Goal: Information Seeking & Learning: Compare options

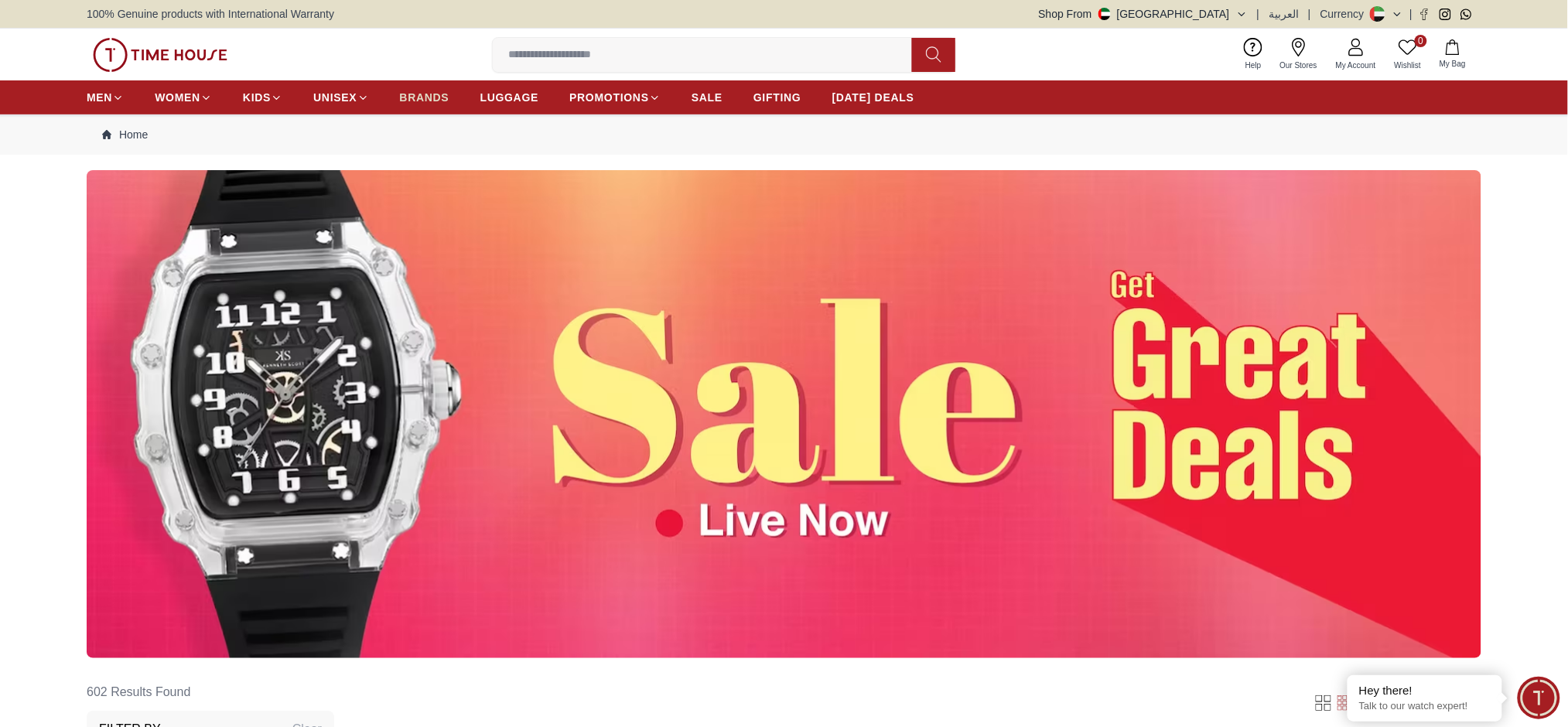
click at [425, 109] on link "BRANDS" at bounding box center [424, 97] width 49 height 28
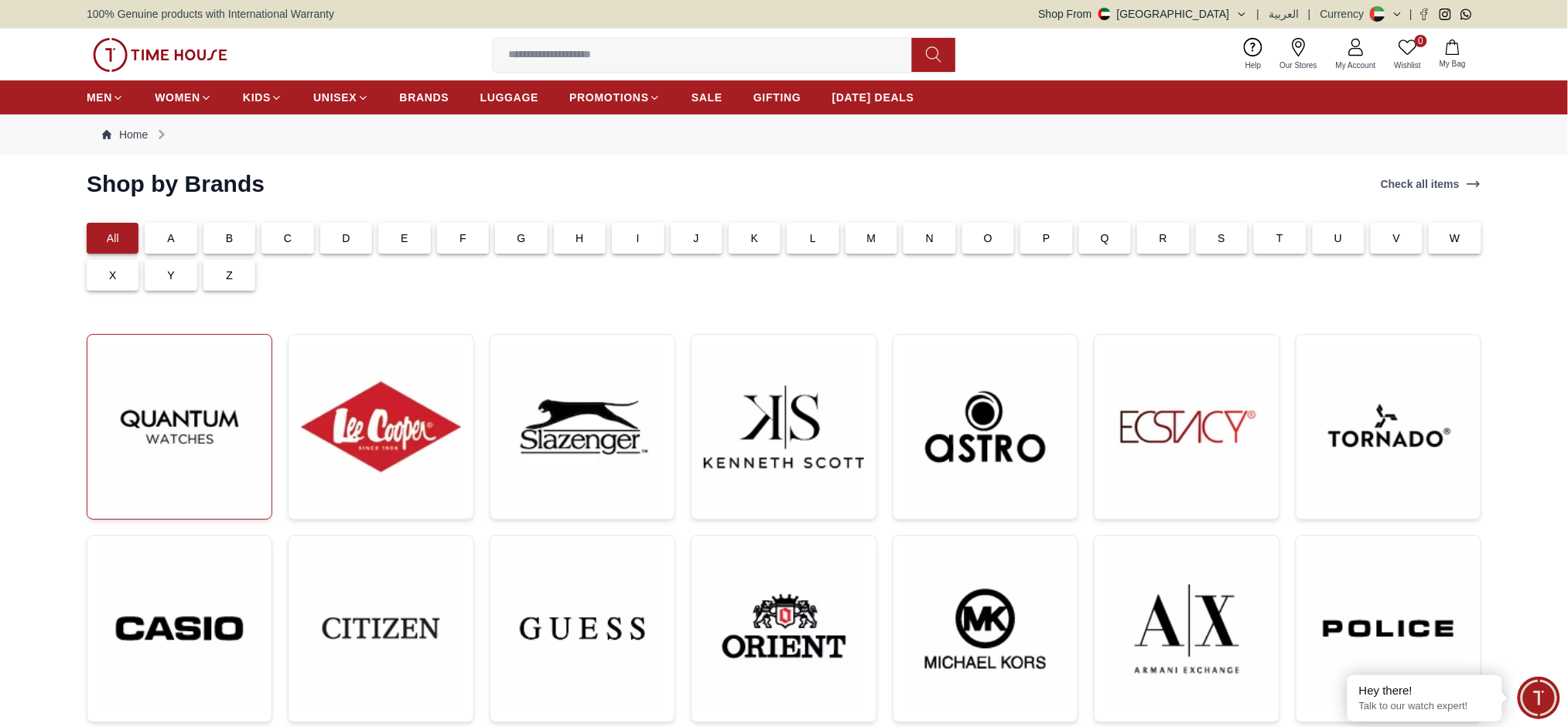
click at [141, 468] on img at bounding box center [179, 427] width 159 height 159
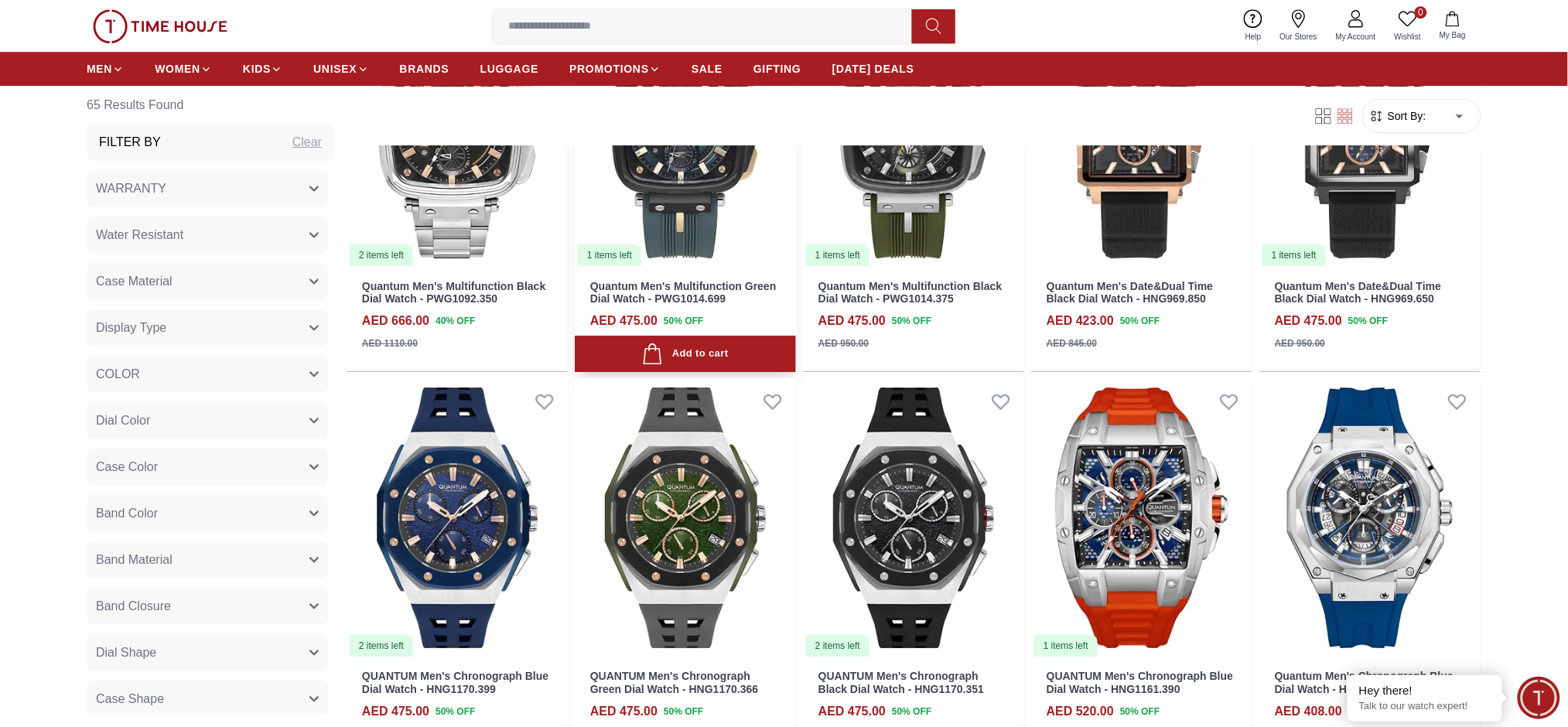
scroll to position [1856, 0]
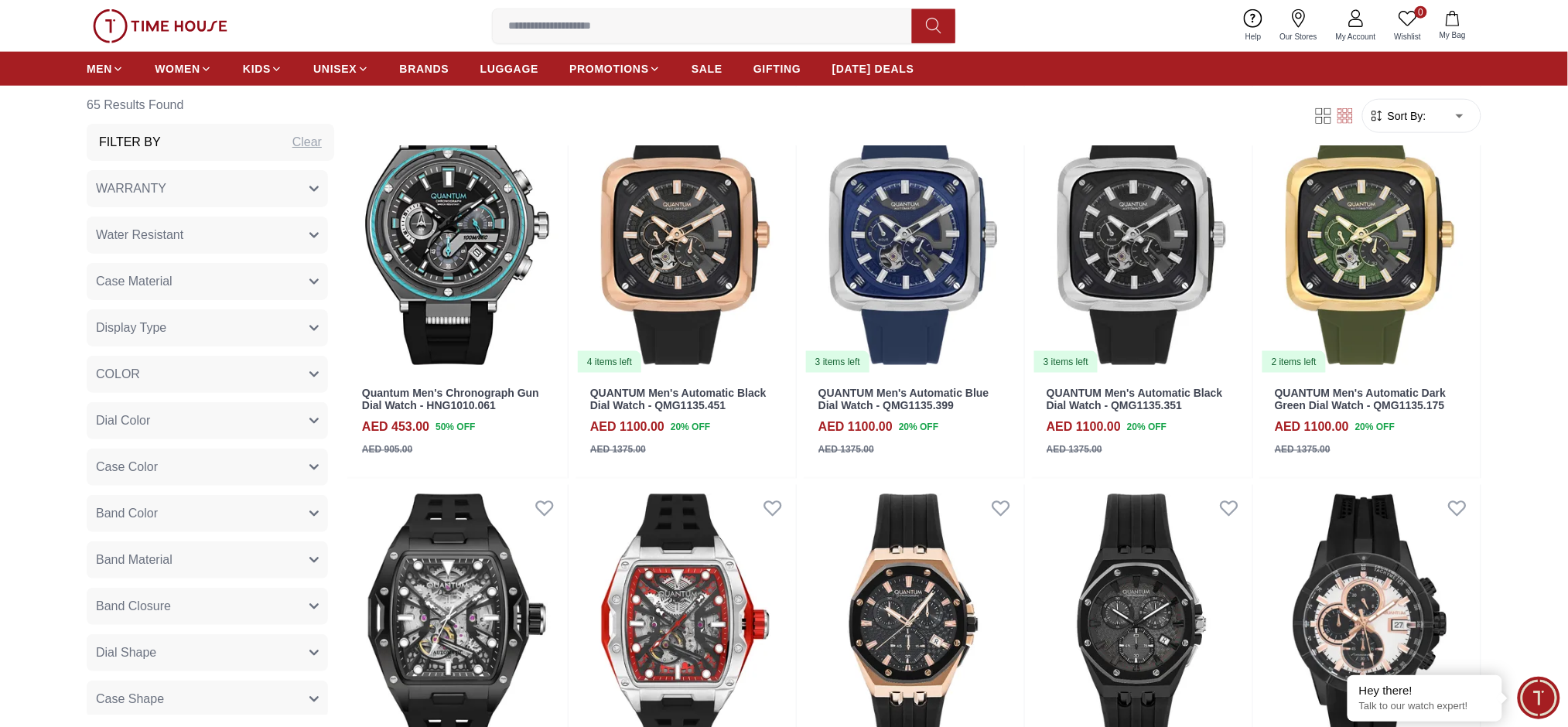
scroll to position [2886, 0]
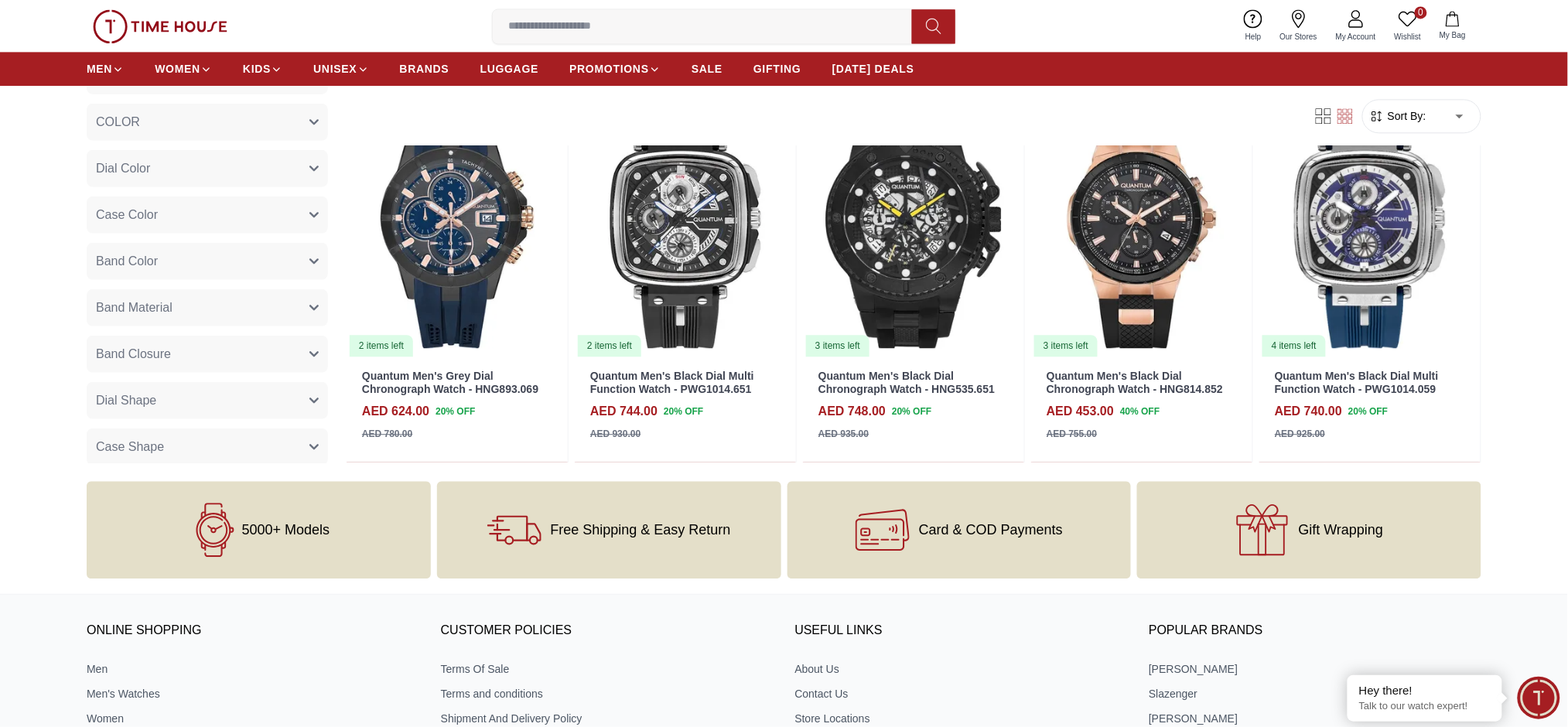
scroll to position [5566, 0]
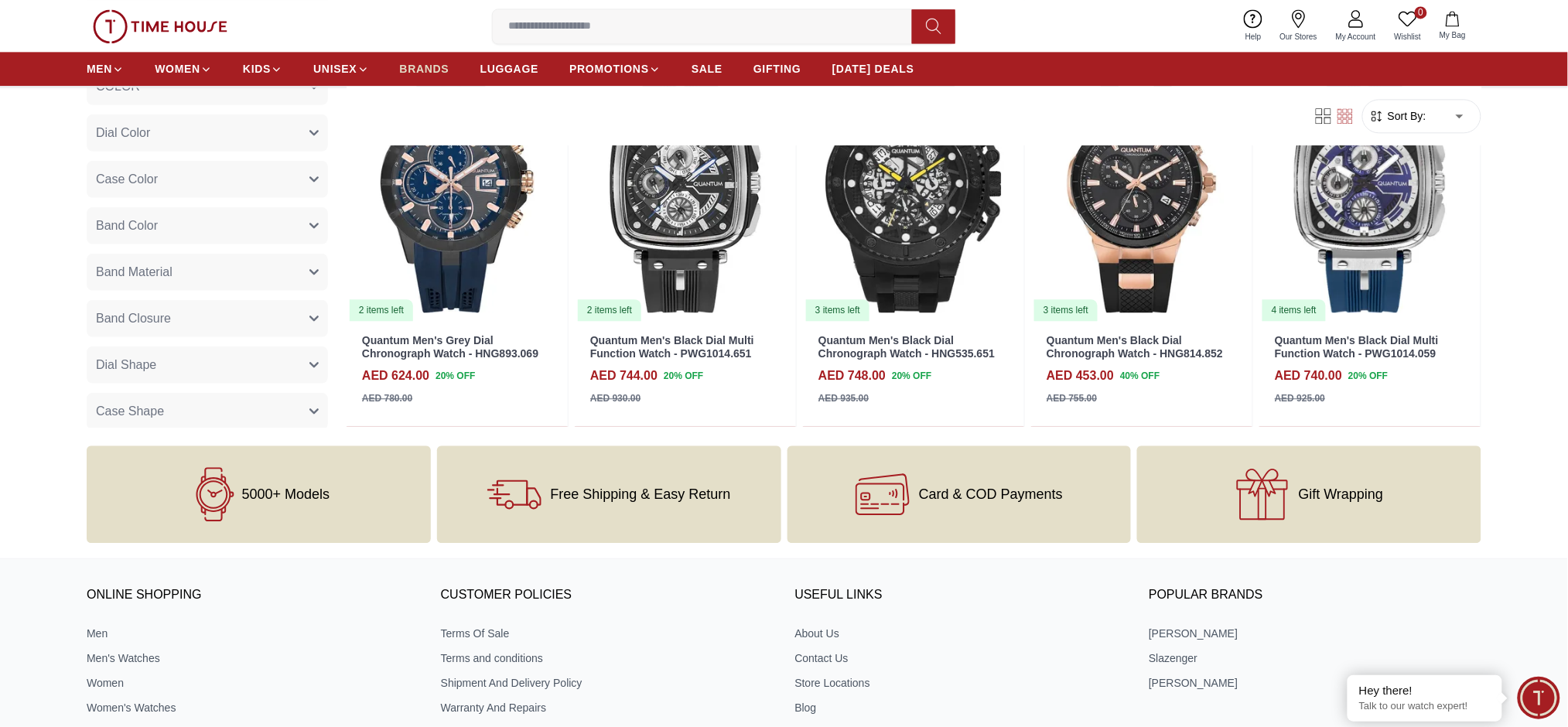
click at [445, 63] on span "BRANDS" at bounding box center [424, 69] width 49 height 15
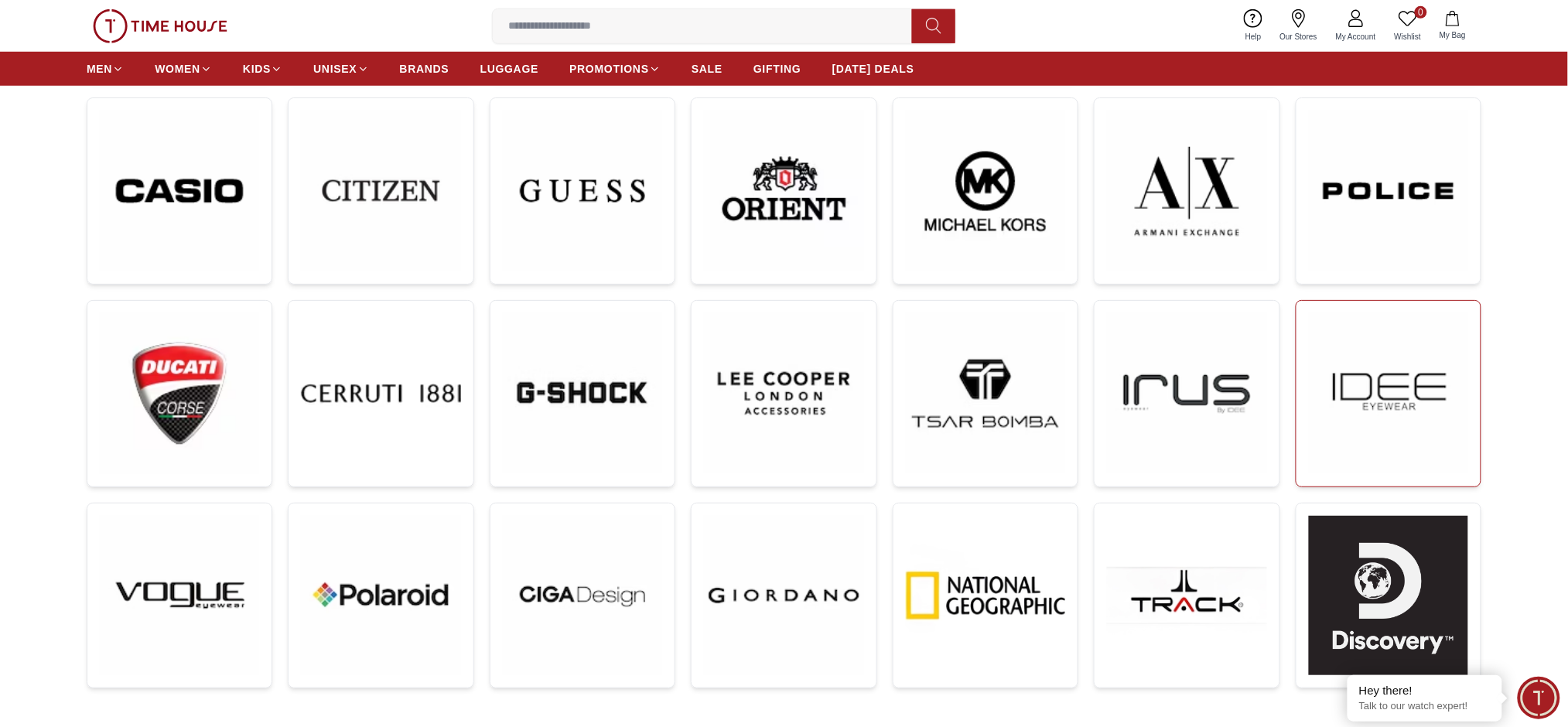
scroll to position [335, 0]
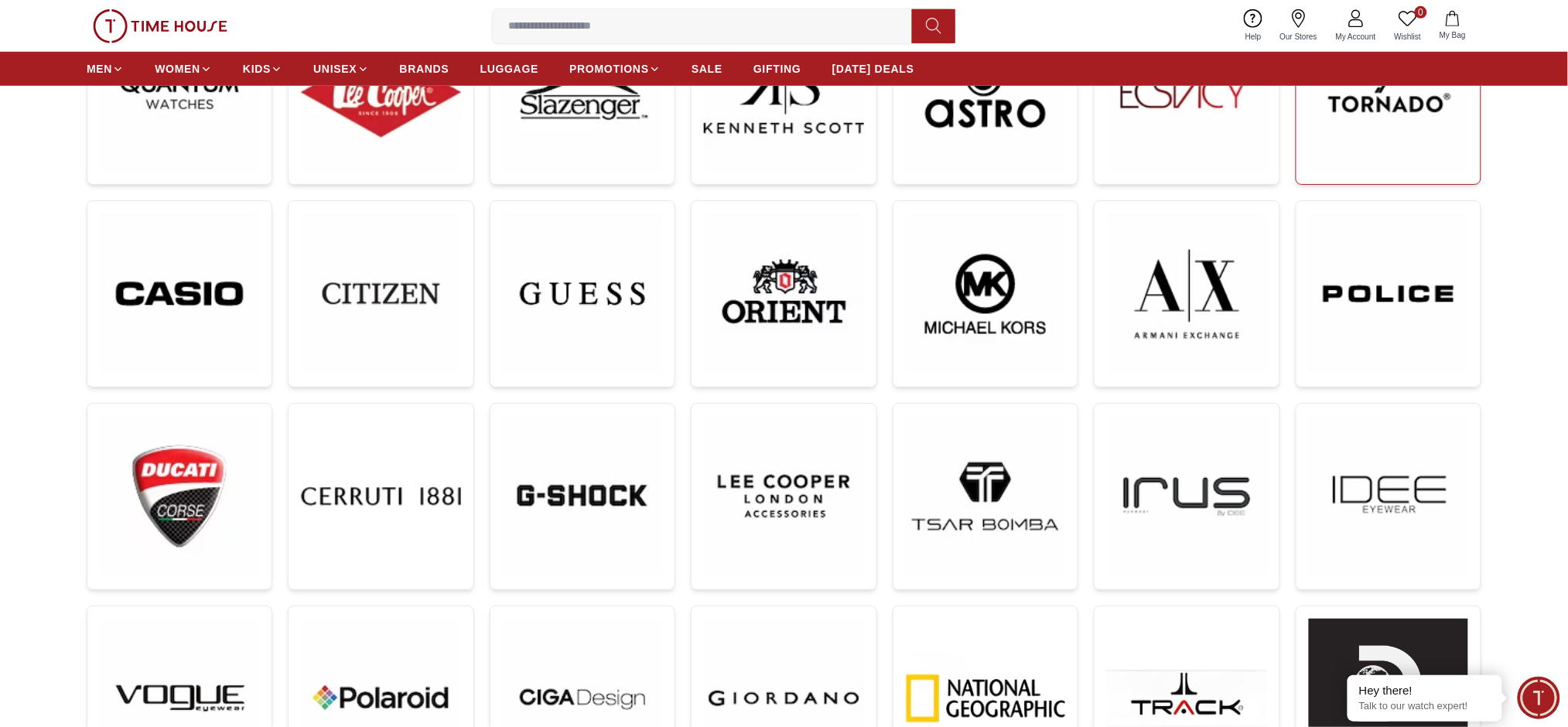
click at [1380, 152] on img at bounding box center [1388, 92] width 159 height 159
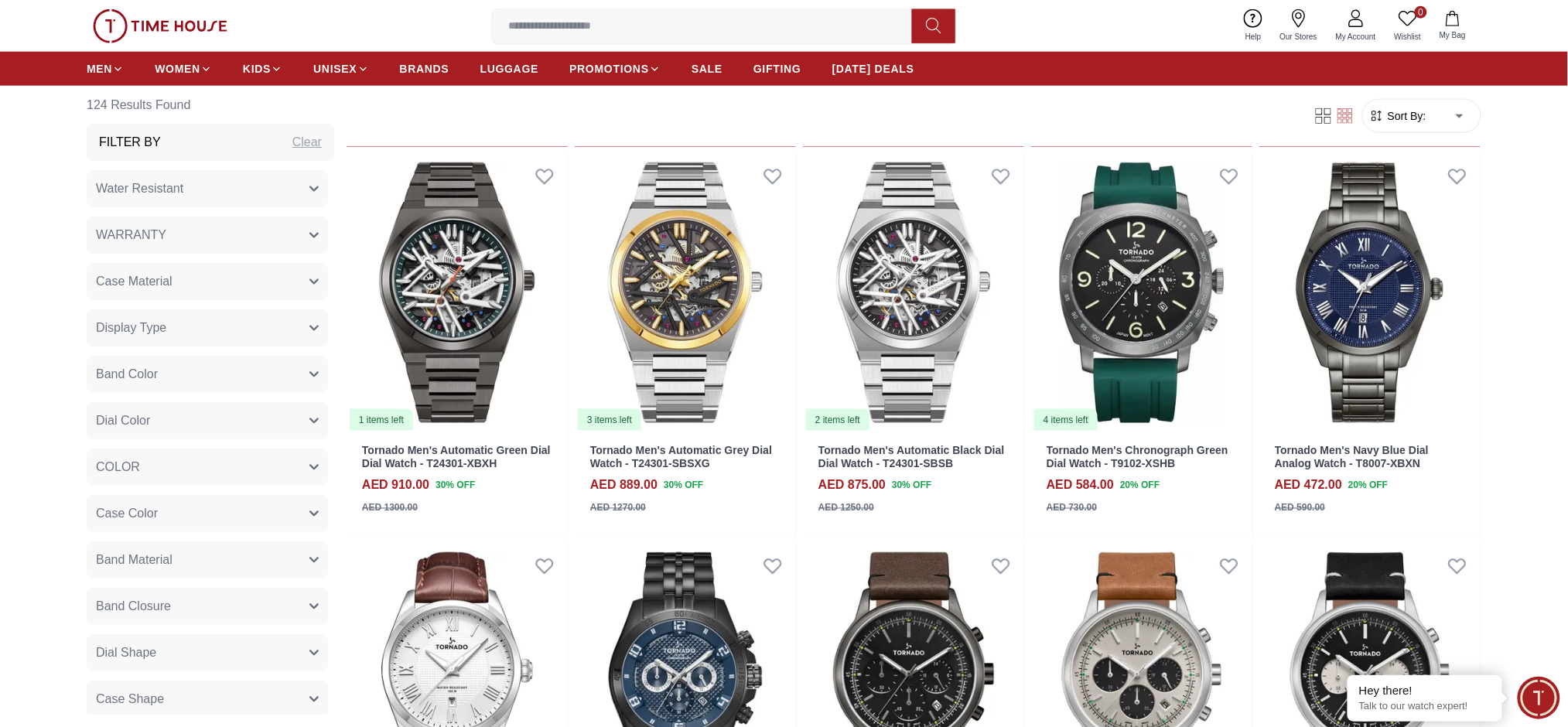
scroll to position [2783, 0]
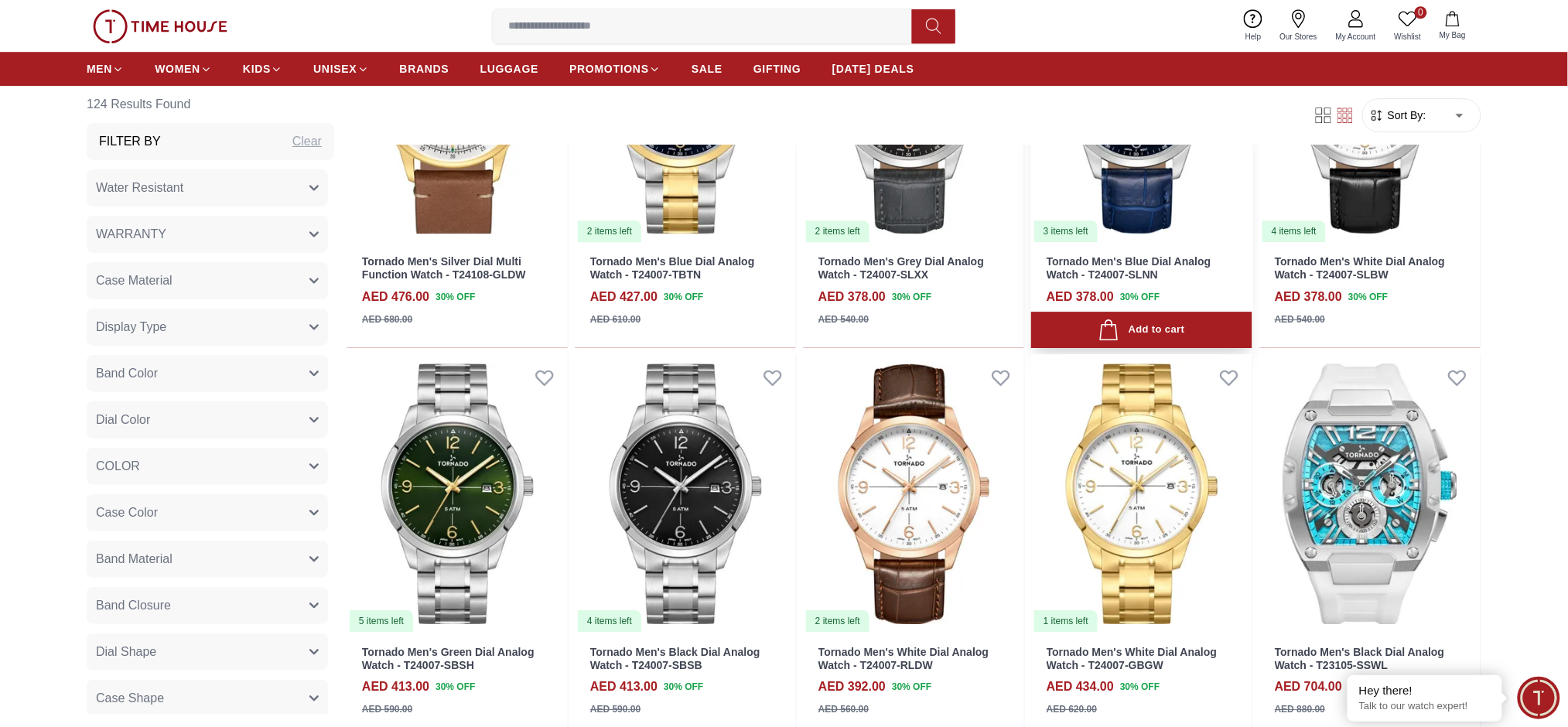
scroll to position [3814, 0]
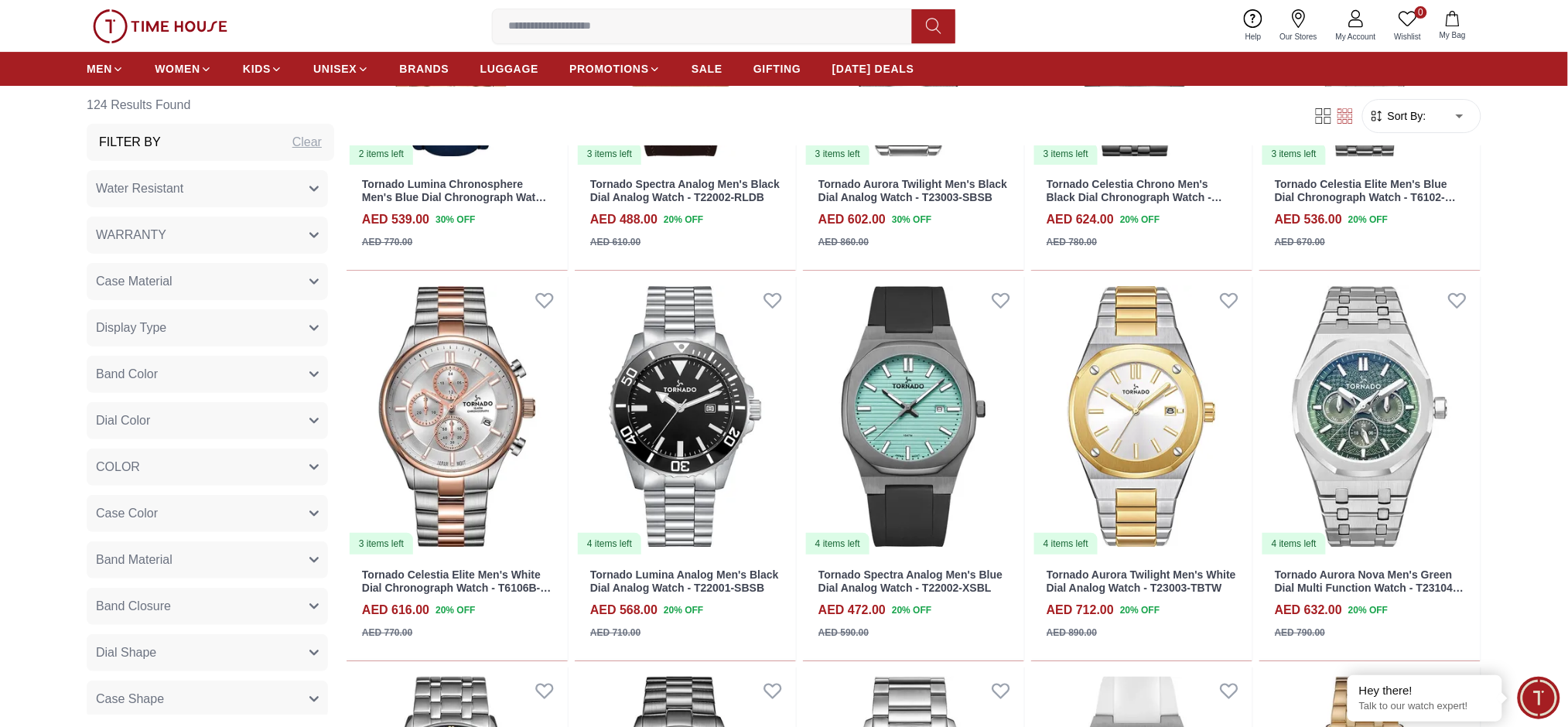
scroll to position [6301, 0]
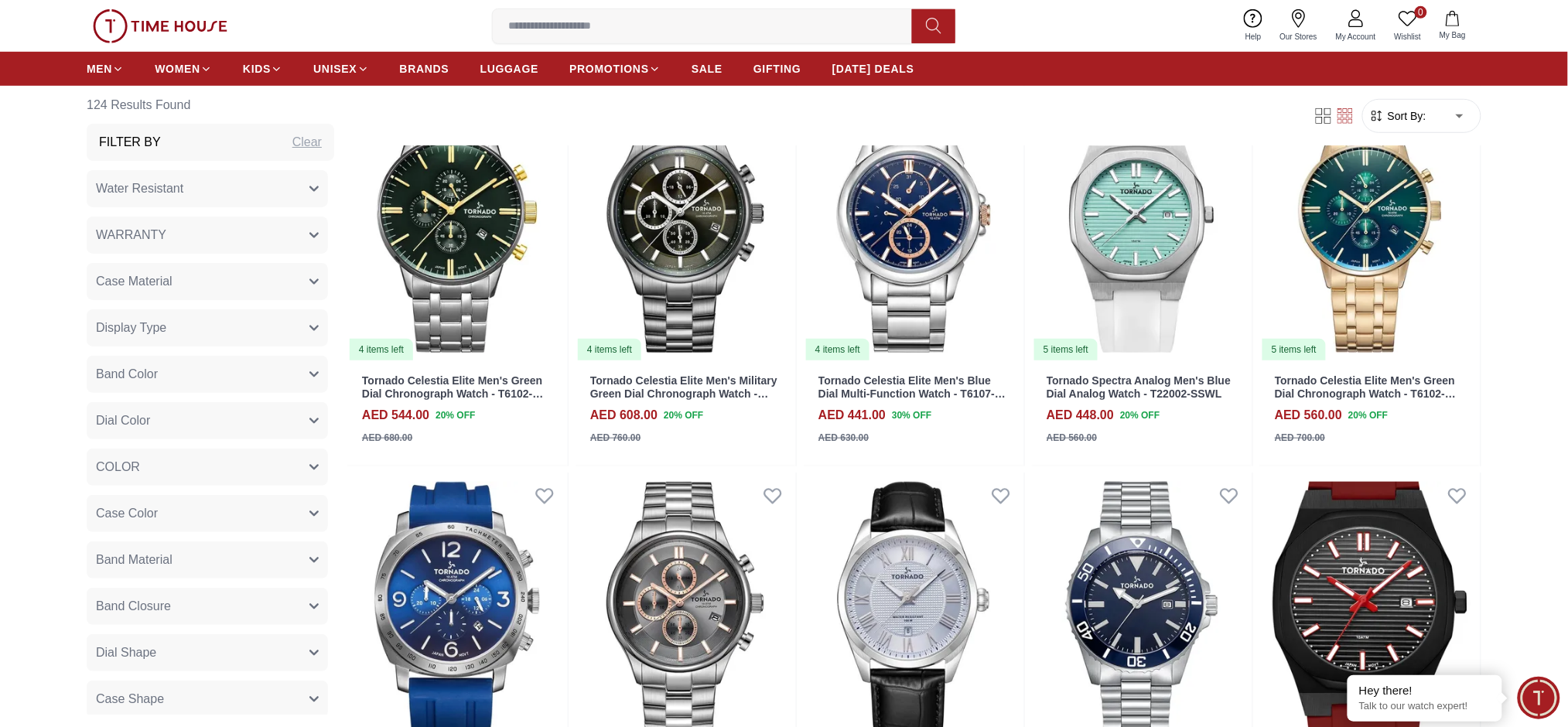
scroll to position [6798, 0]
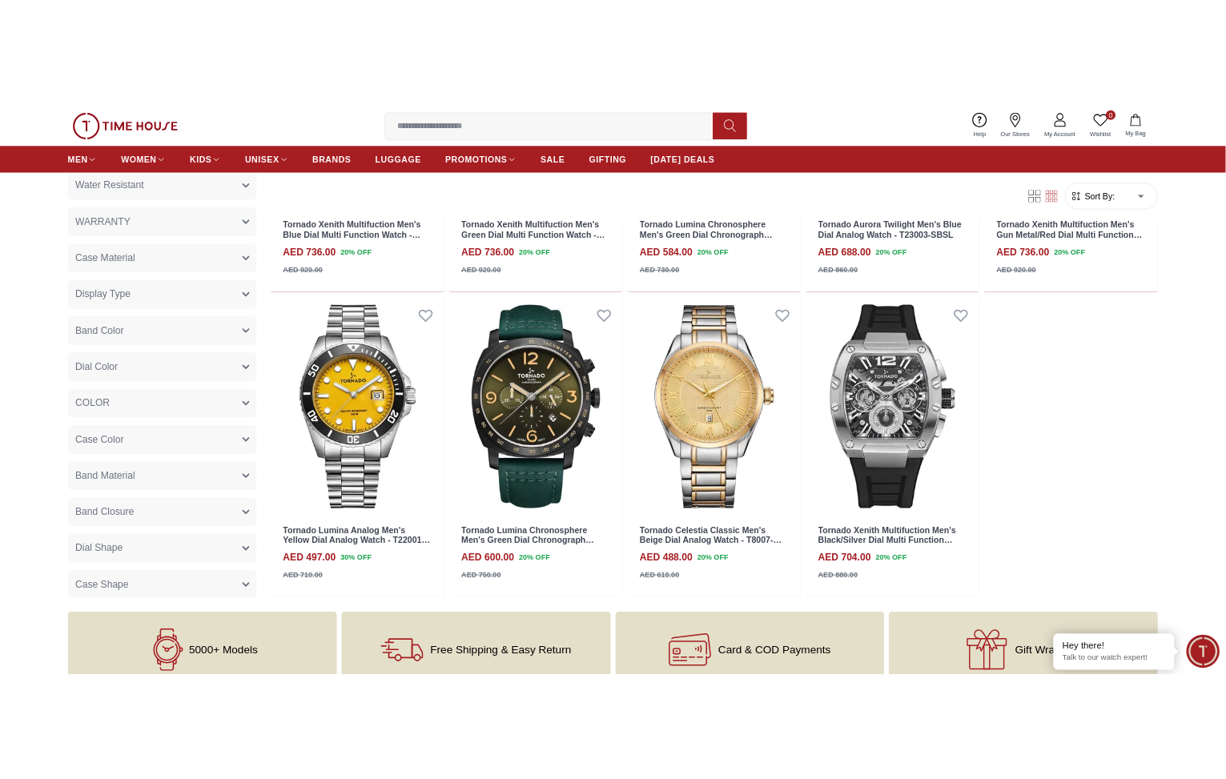
scroll to position [8021, 0]
